Goal: Task Accomplishment & Management: Use online tool/utility

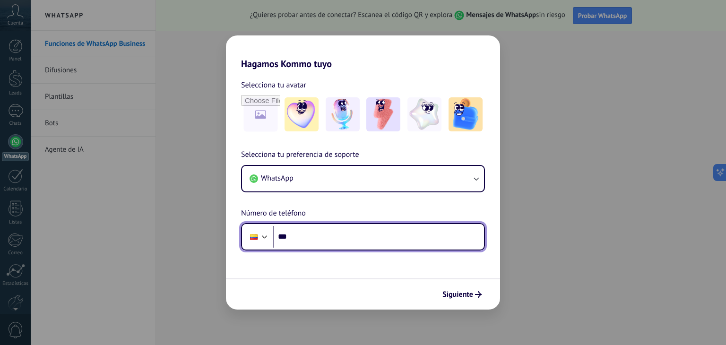
click at [328, 238] on input "***" at bounding box center [378, 237] width 211 height 22
type input "**********"
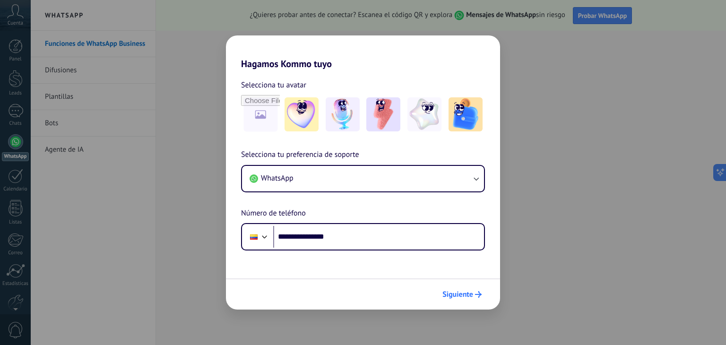
click at [467, 293] on span "Siguiente" at bounding box center [458, 294] width 31 height 7
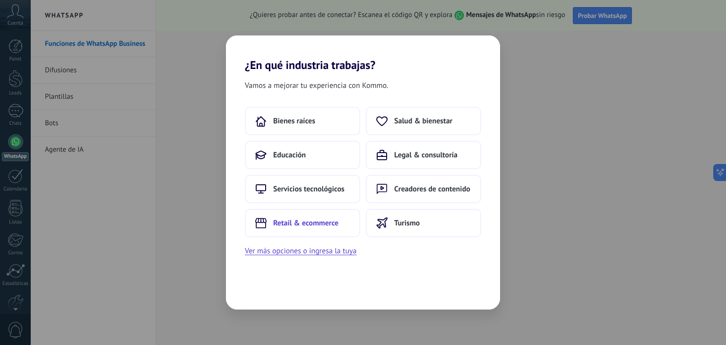
click at [302, 226] on span "Retail & ecommerce" at bounding box center [305, 222] width 65 height 9
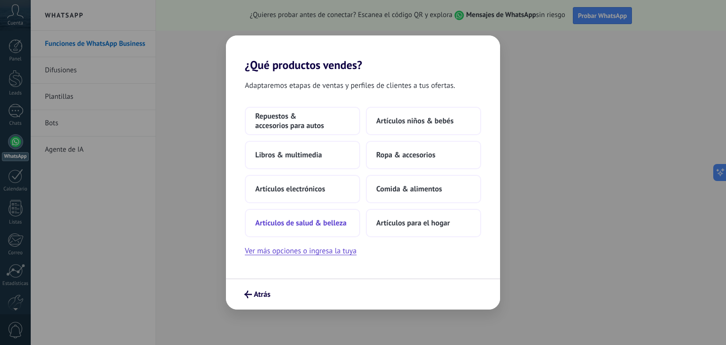
click at [317, 221] on span "Artículos de salud & belleza" at bounding box center [300, 222] width 91 height 9
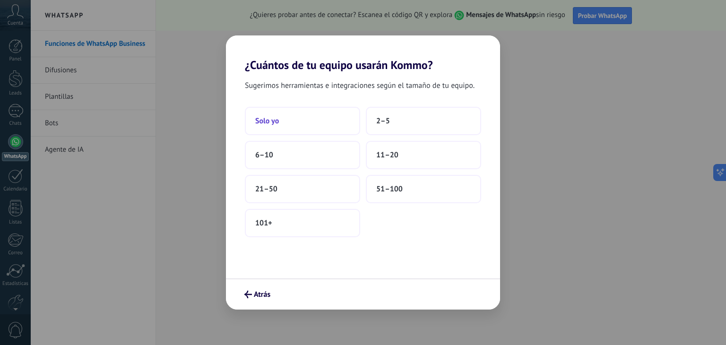
click at [325, 122] on button "Solo yo" at bounding box center [302, 121] width 115 height 28
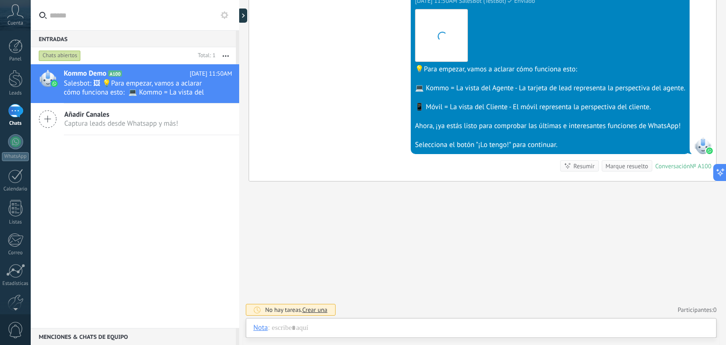
scroll to position [14, 0]
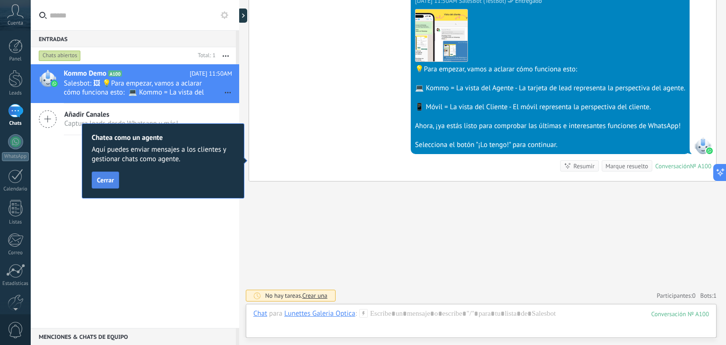
click at [109, 183] on span "Cerrar" at bounding box center [105, 180] width 17 height 7
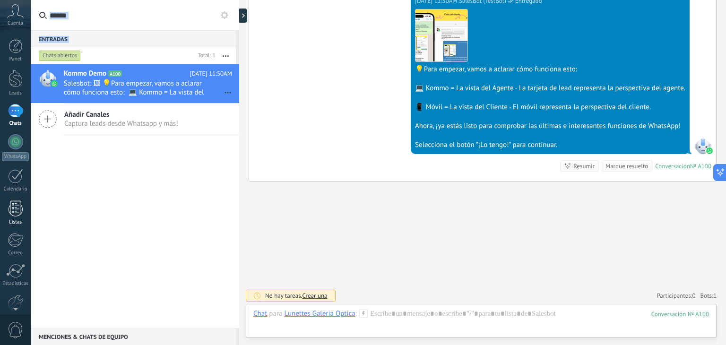
drag, startPoint x: 114, startPoint y: 162, endPoint x: 12, endPoint y: 217, distance: 116.1
click at [12, 217] on body ".abccls-1,.abccls-2{fill-rule:evenodd}.abccls-2{fill:#fff} .abfcls-1{fill:none}…" at bounding box center [363, 172] width 726 height 345
click at [12, 217] on link "Listas" at bounding box center [15, 213] width 31 height 26
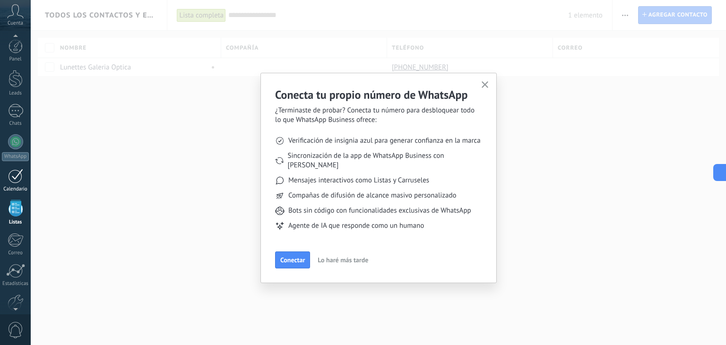
scroll to position [24, 0]
click at [484, 85] on icon "button" at bounding box center [485, 84] width 7 height 7
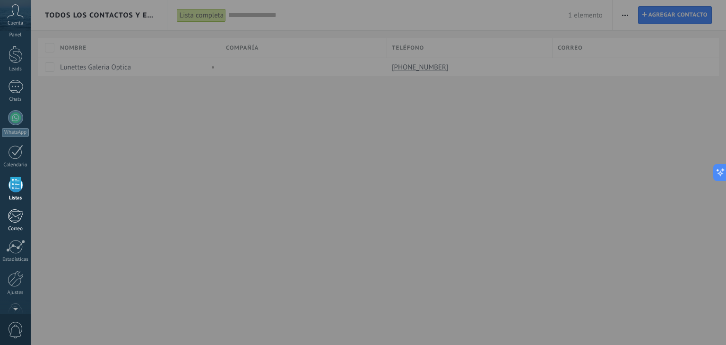
scroll to position [0, 0]
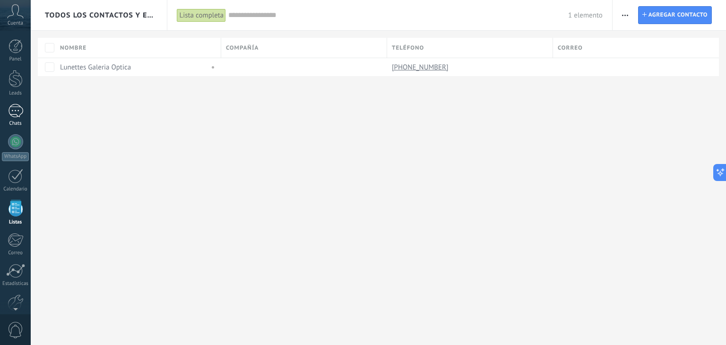
click at [16, 116] on div "1" at bounding box center [15, 111] width 15 height 14
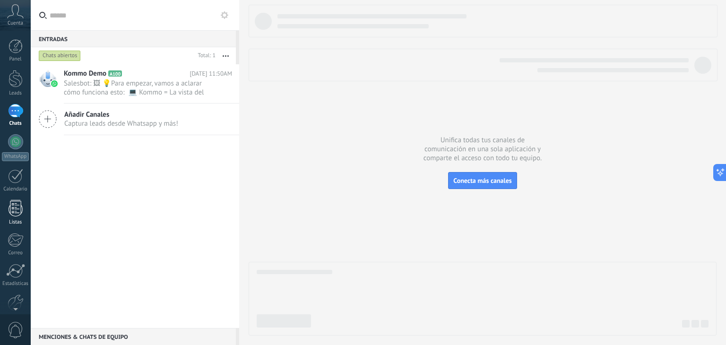
click at [10, 217] on link "Listas" at bounding box center [15, 213] width 31 height 26
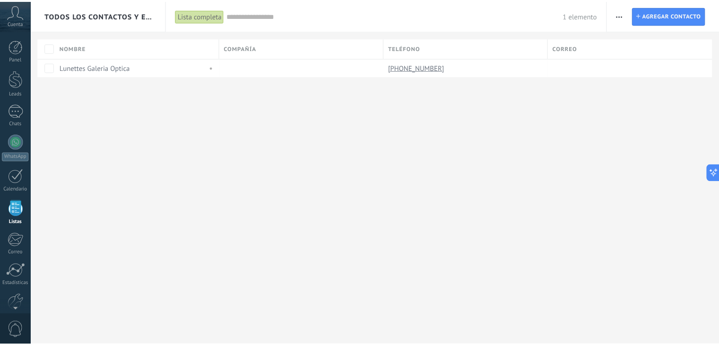
scroll to position [24, 0]
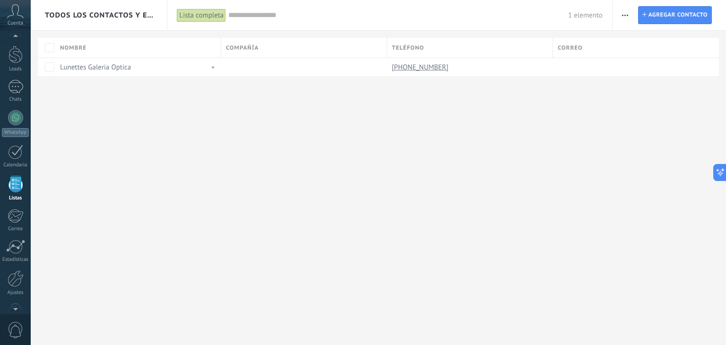
click at [199, 14] on div "Lista completa" at bounding box center [201, 16] width 49 height 14
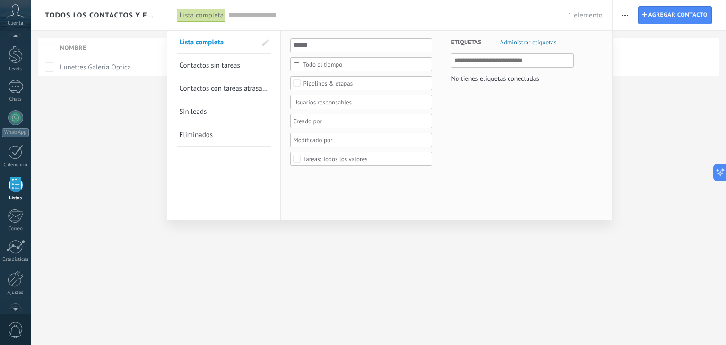
click at [404, 231] on div at bounding box center [363, 172] width 726 height 345
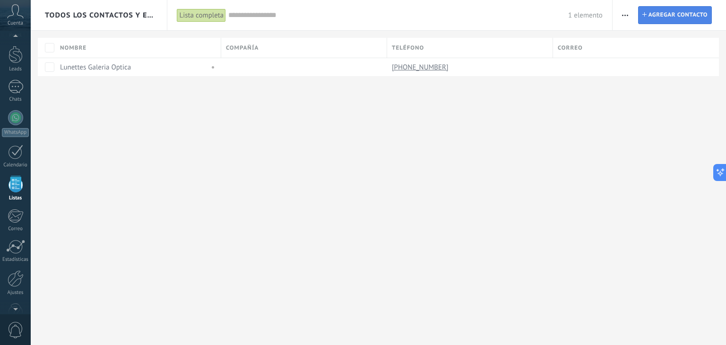
click at [680, 10] on span "Agregar contacto" at bounding box center [678, 15] width 59 height 17
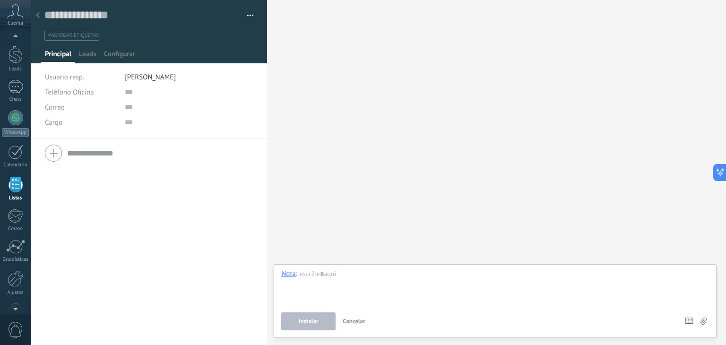
click at [10, 335] on span "0" at bounding box center [16, 330] width 16 height 17
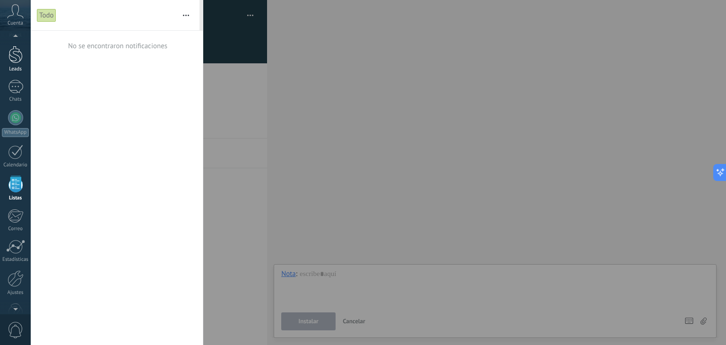
click at [16, 59] on div at bounding box center [16, 54] width 14 height 17
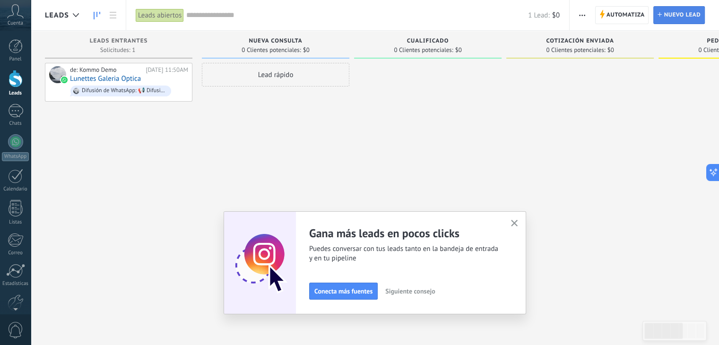
click at [673, 15] on span "Nuevo lead" at bounding box center [682, 15] width 37 height 17
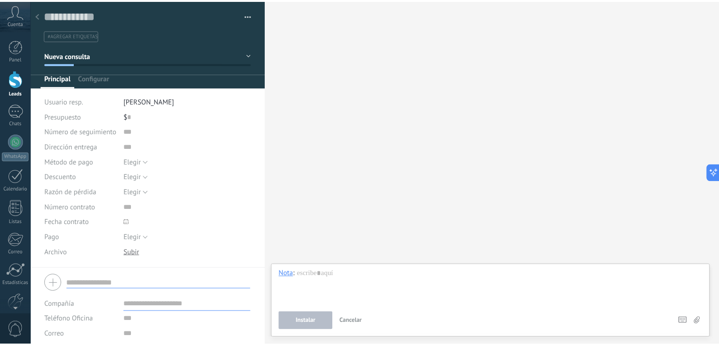
scroll to position [59, 0]
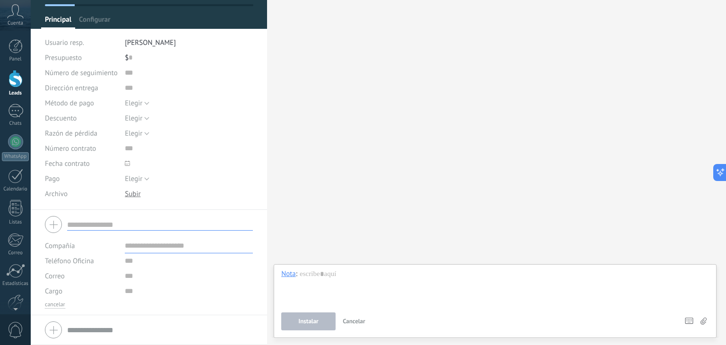
click at [52, 328] on div at bounding box center [149, 330] width 208 height 24
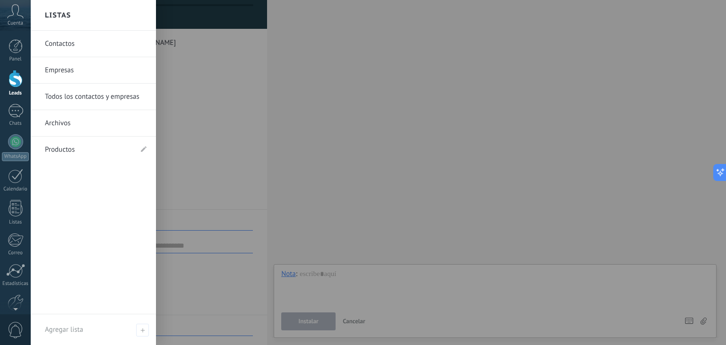
click at [68, 43] on link "Contactos" at bounding box center [96, 44] width 102 height 26
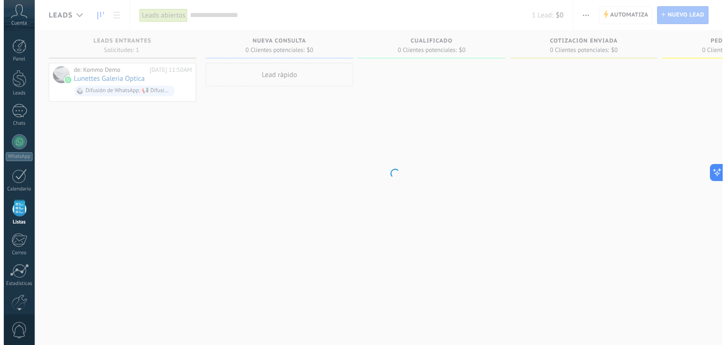
scroll to position [24, 0]
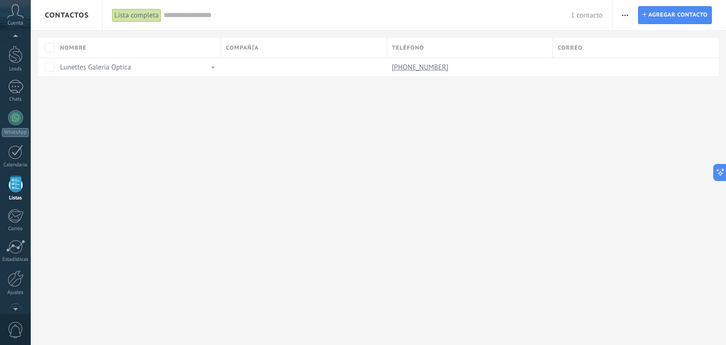
click at [627, 15] on icon "button" at bounding box center [625, 15] width 6 height 1
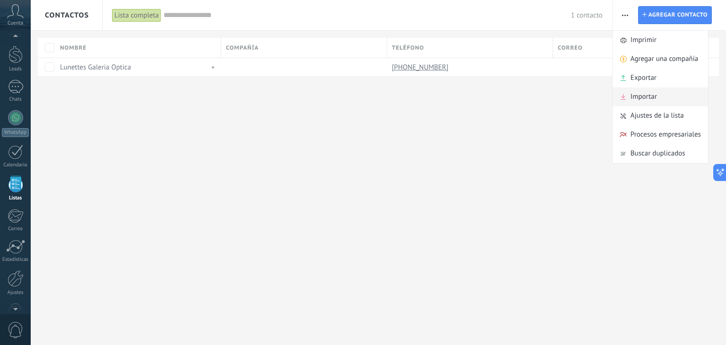
click at [641, 94] on span "Importar" at bounding box center [644, 96] width 26 height 19
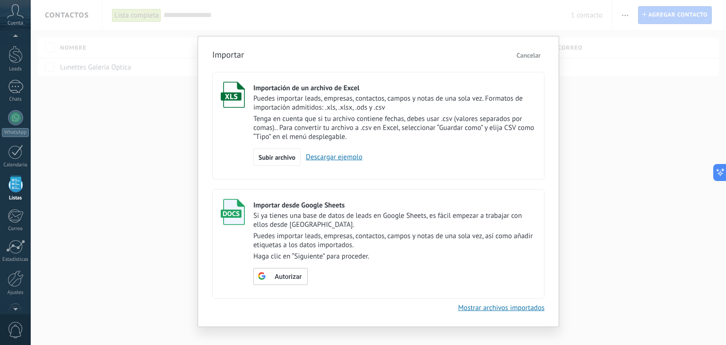
click at [342, 157] on link "Descargar ejemplo" at bounding box center [332, 157] width 62 height 9
click at [534, 53] on span "Cancelar" at bounding box center [529, 55] width 24 height 9
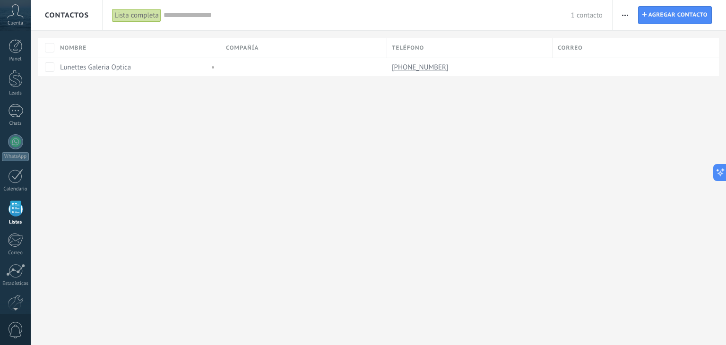
click at [15, 20] on span "Cuenta" at bounding box center [16, 23] width 16 height 6
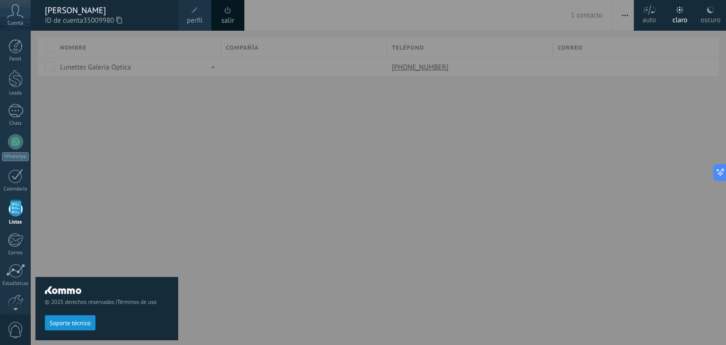
click at [186, 248] on div at bounding box center [394, 172] width 726 height 345
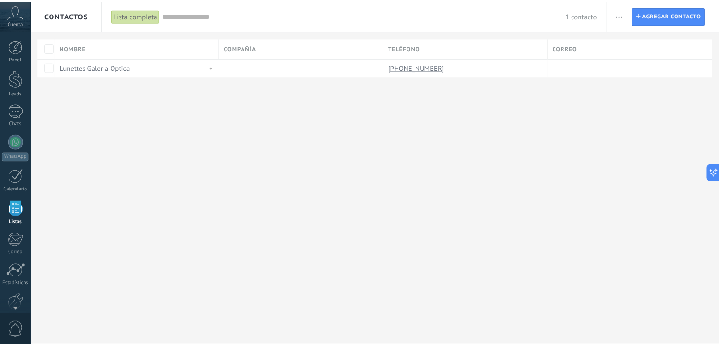
scroll to position [24, 0]
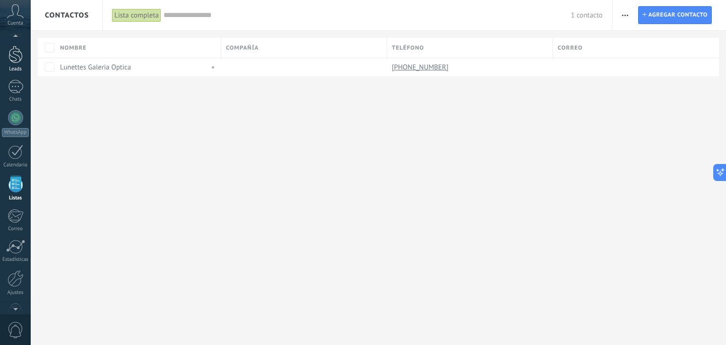
click at [11, 61] on div at bounding box center [16, 54] width 14 height 17
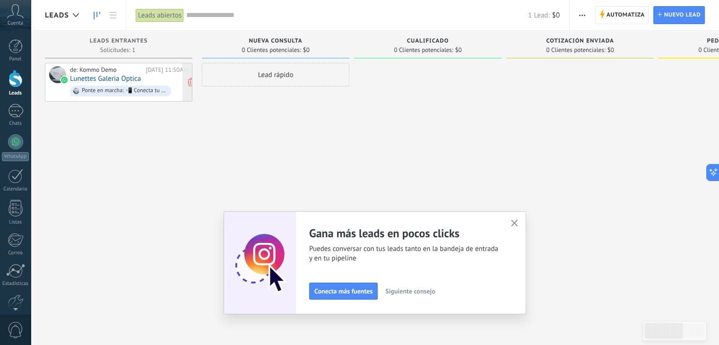
click at [133, 78] on link "Lunettes Galeria Optica" at bounding box center [105, 79] width 71 height 8
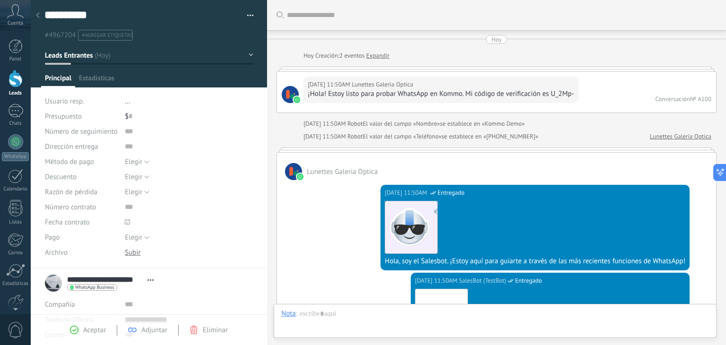
type textarea "**********"
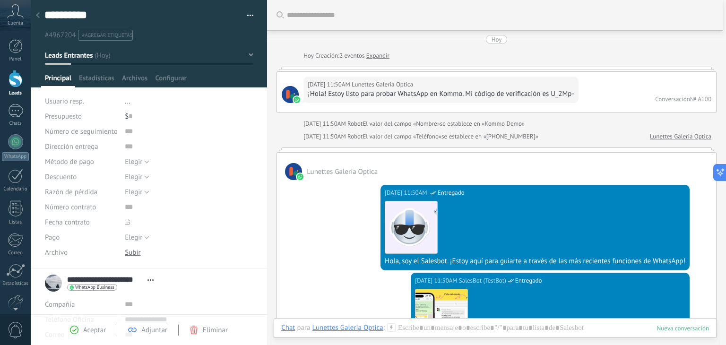
click at [87, 55] on span "Leads Entrantes" at bounding box center [69, 55] width 48 height 9
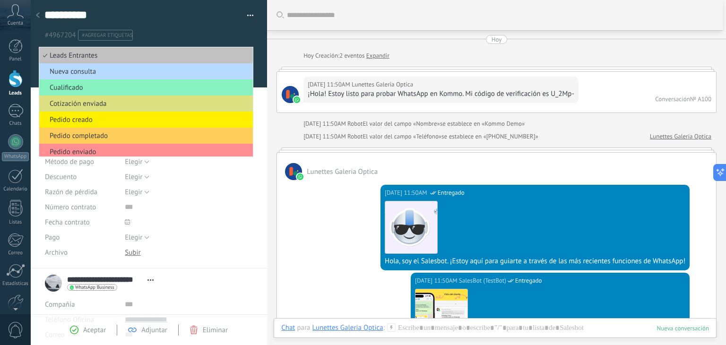
click at [71, 75] on span "Nueva consulta" at bounding box center [144, 71] width 211 height 9
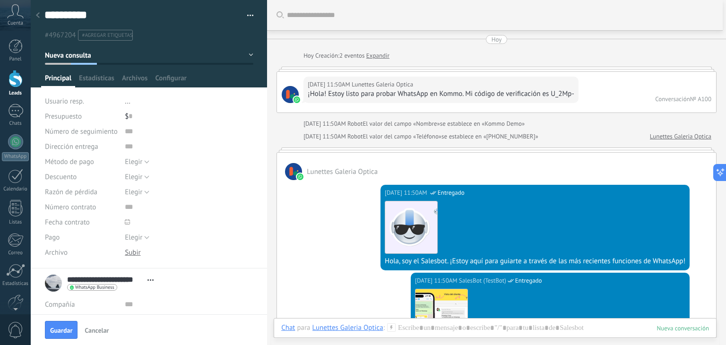
click at [94, 36] on span "#agregar etiquetas" at bounding box center [107, 35] width 51 height 7
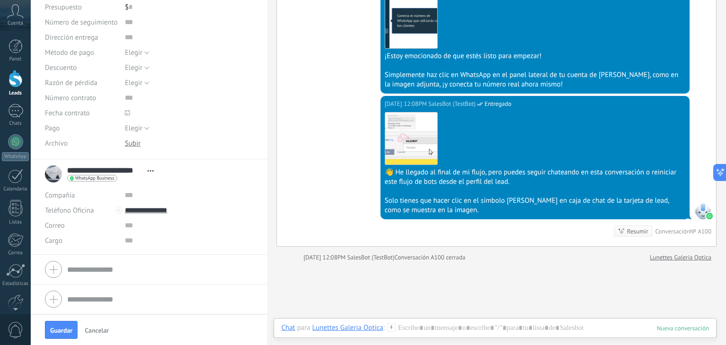
scroll to position [927, 0]
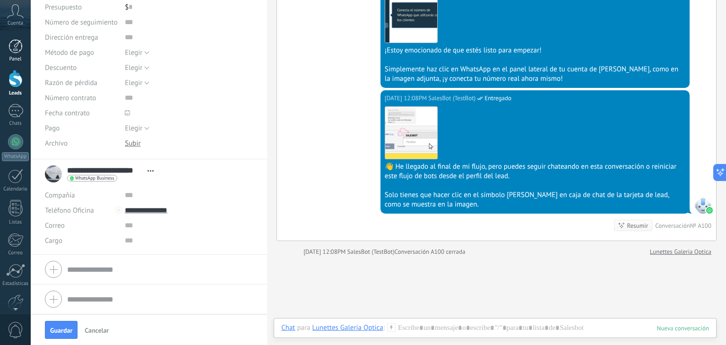
click at [13, 52] on div at bounding box center [16, 46] width 14 height 14
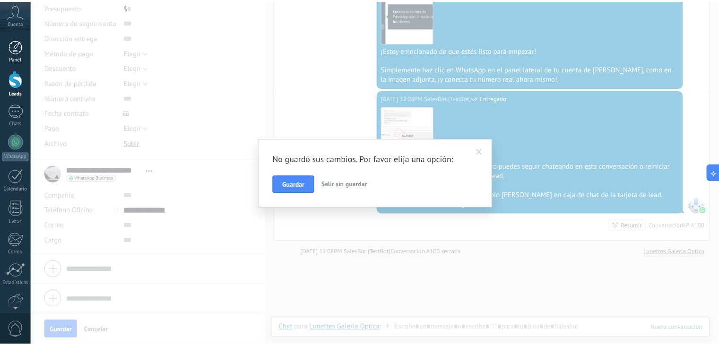
scroll to position [0, 0]
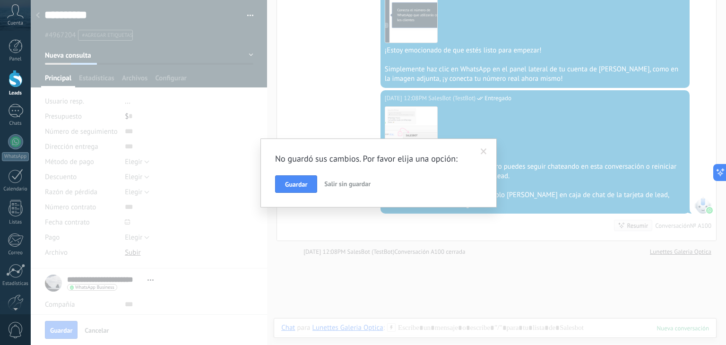
click at [347, 187] on span "Salir sin guardar" at bounding box center [347, 184] width 46 height 9
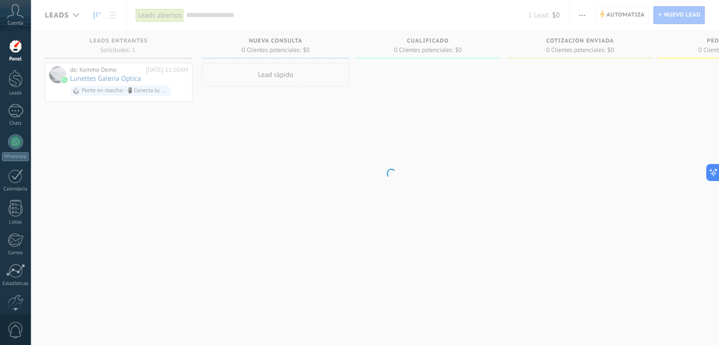
click at [347, 187] on body ".abccls-1,.abccls-2{fill-rule:evenodd}.abccls-2{fill:#fff} .abfcls-1{fill:none}…" at bounding box center [359, 172] width 719 height 345
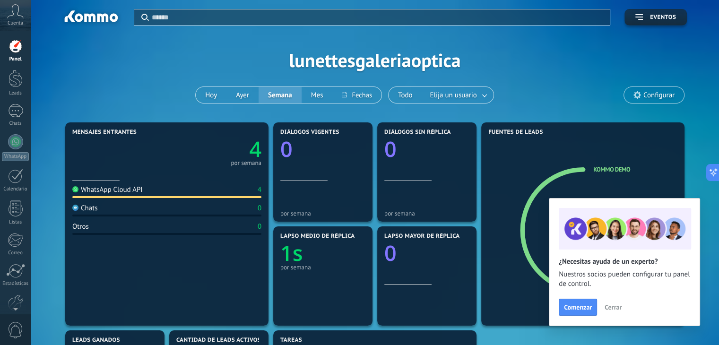
click at [255, 154] on text "4" at bounding box center [255, 149] width 12 height 29
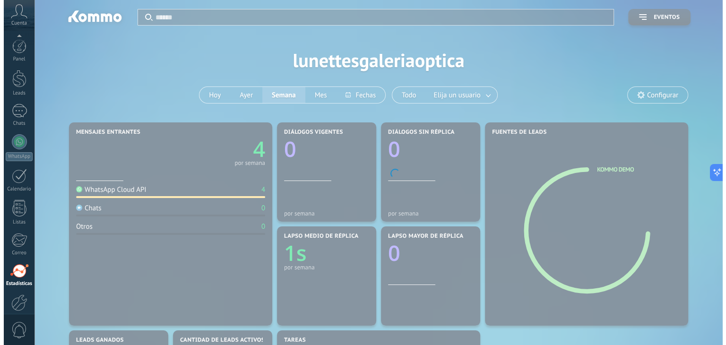
scroll to position [48, 0]
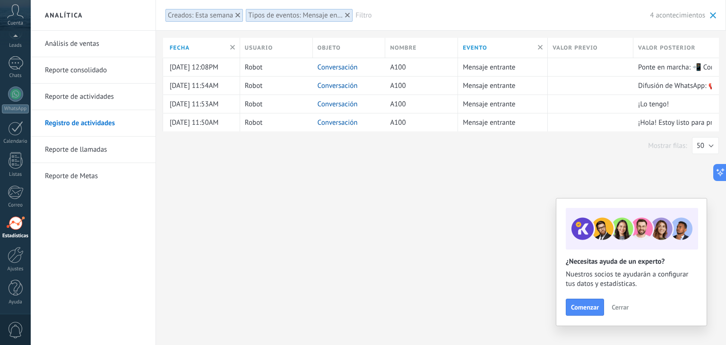
click at [90, 174] on link "Reporte de Metas" at bounding box center [95, 176] width 101 height 26
